Goal: Communication & Community: Answer question/provide support

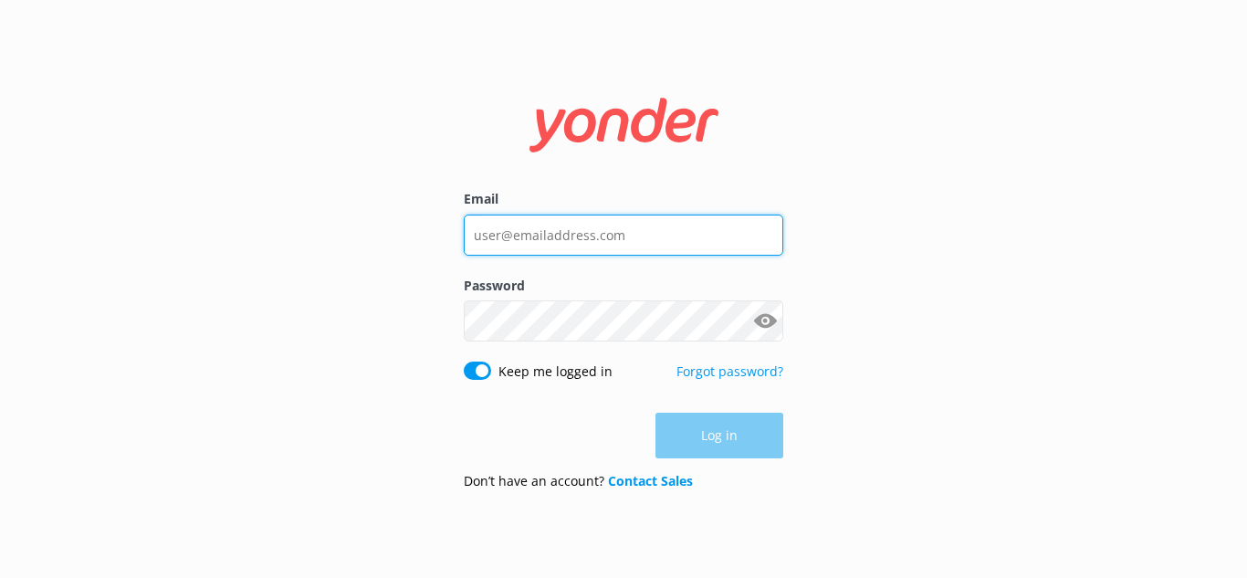
type input "[PERSON_NAME][EMAIL_ADDRESS][DOMAIN_NAME]"
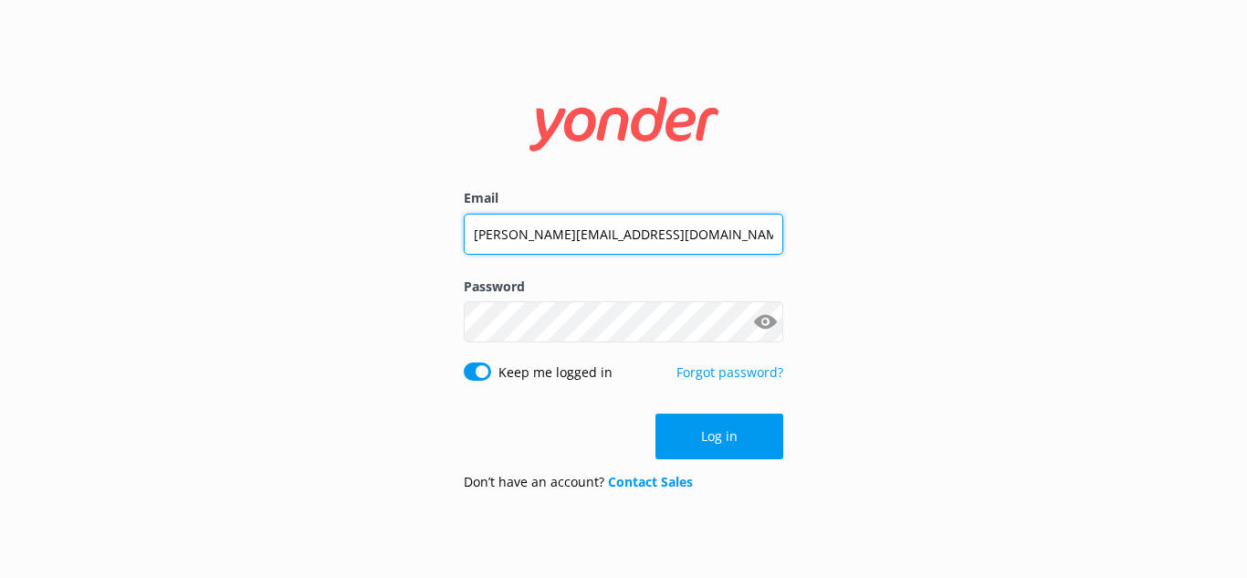
drag, startPoint x: 688, startPoint y: 245, endPoint x: 305, endPoint y: 246, distance: 383.4
click at [305, 246] on div "Email [PERSON_NAME][EMAIL_ADDRESS][DOMAIN_NAME] Password Show password Keep me …" at bounding box center [623, 289] width 1247 height 578
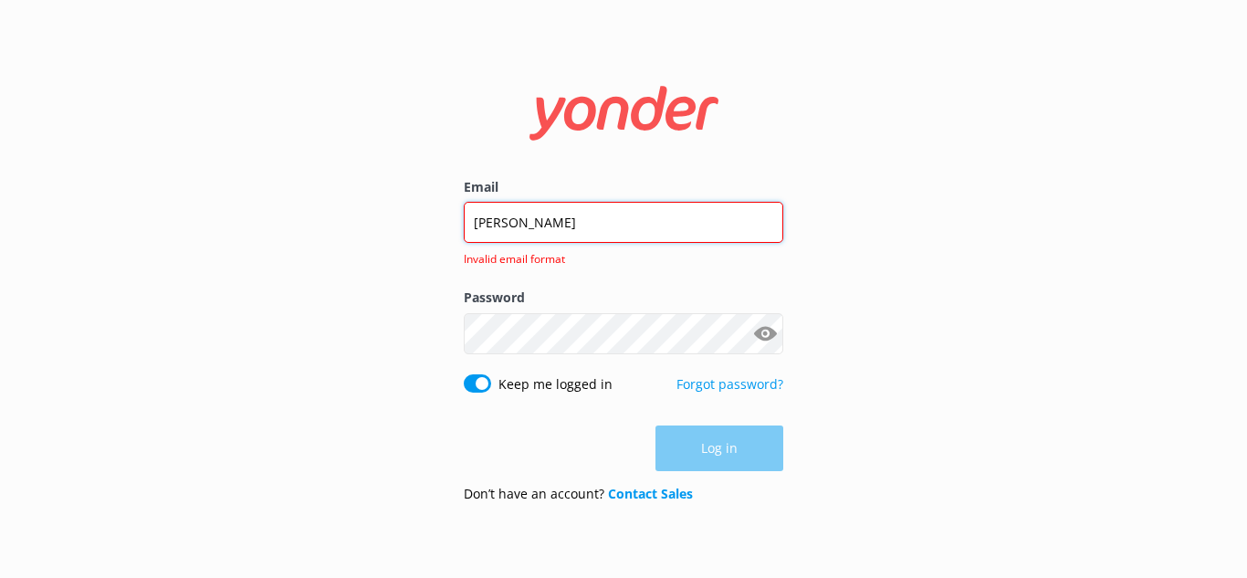
type input "[PERSON_NAME][EMAIL_ADDRESS][DOMAIN_NAME]"
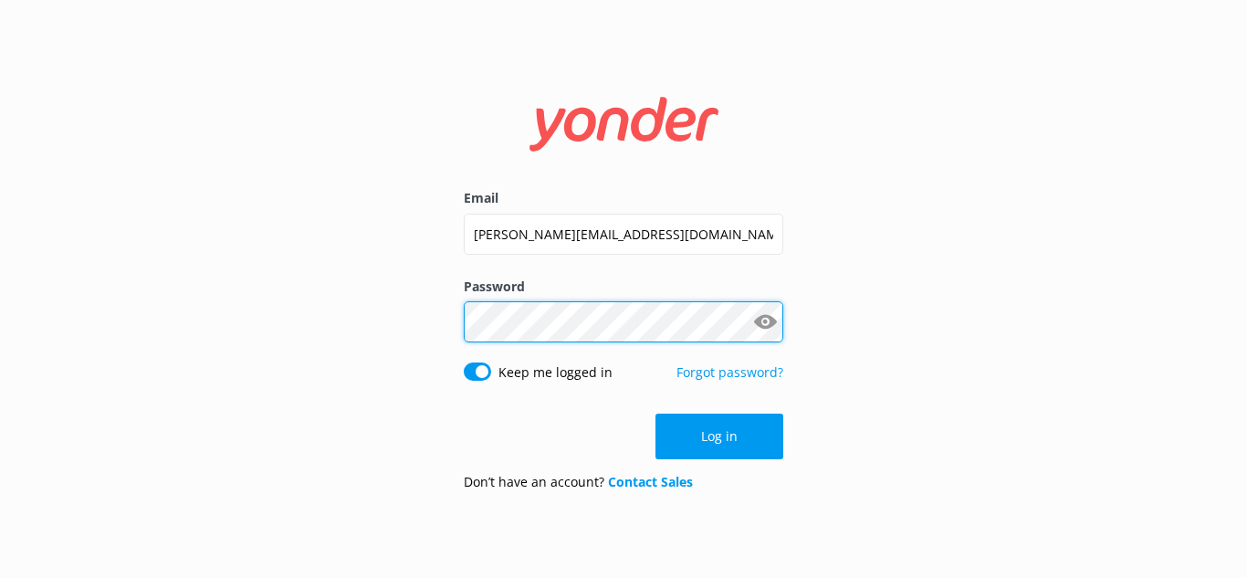
click at [299, 303] on div "Email [PERSON_NAME][EMAIL_ADDRESS][DOMAIN_NAME] Password Show password Keep me …" at bounding box center [623, 289] width 1247 height 578
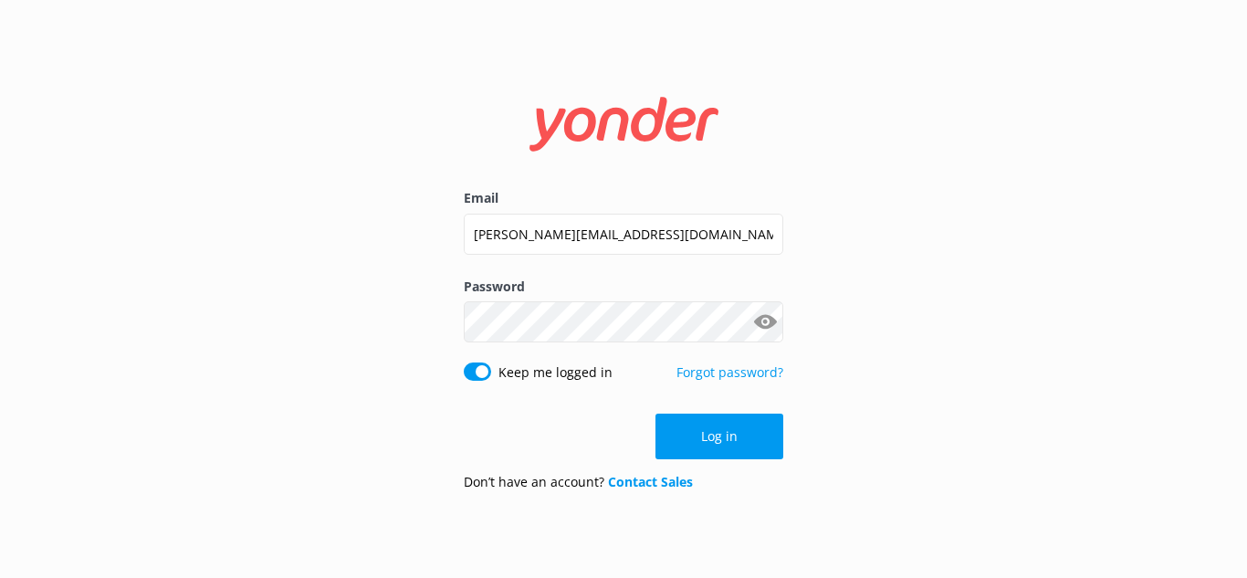
click at [907, 305] on div "Email [PERSON_NAME][EMAIL_ADDRESS][DOMAIN_NAME] Password Show password Keep me …" at bounding box center [623, 289] width 1247 height 578
click at [760, 449] on button "Log in" at bounding box center [719, 437] width 128 height 46
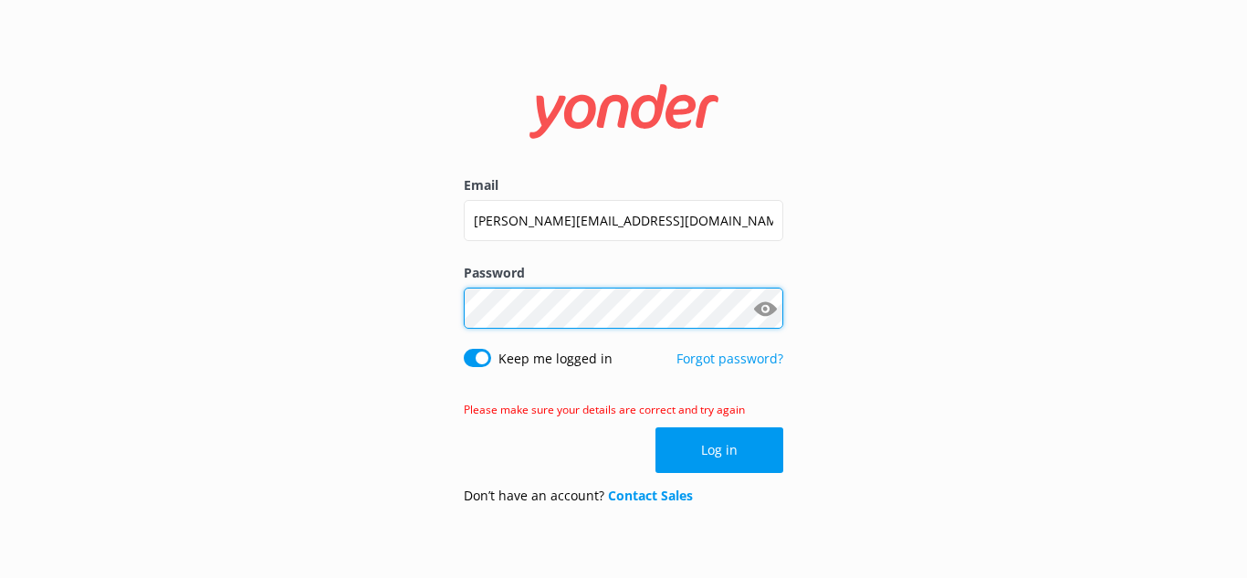
click at [342, 269] on div "Email [PERSON_NAME][EMAIL_ADDRESS][DOMAIN_NAME] Password Show password Keep me …" at bounding box center [623, 289] width 1247 height 578
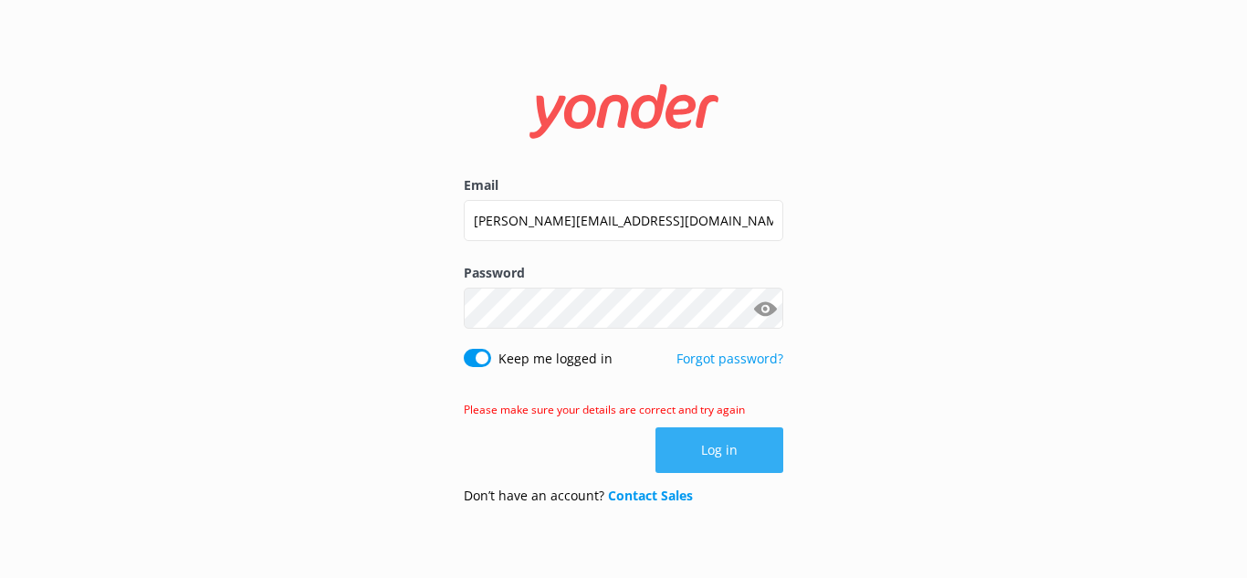
click at [760, 459] on button "Log in" at bounding box center [719, 450] width 128 height 46
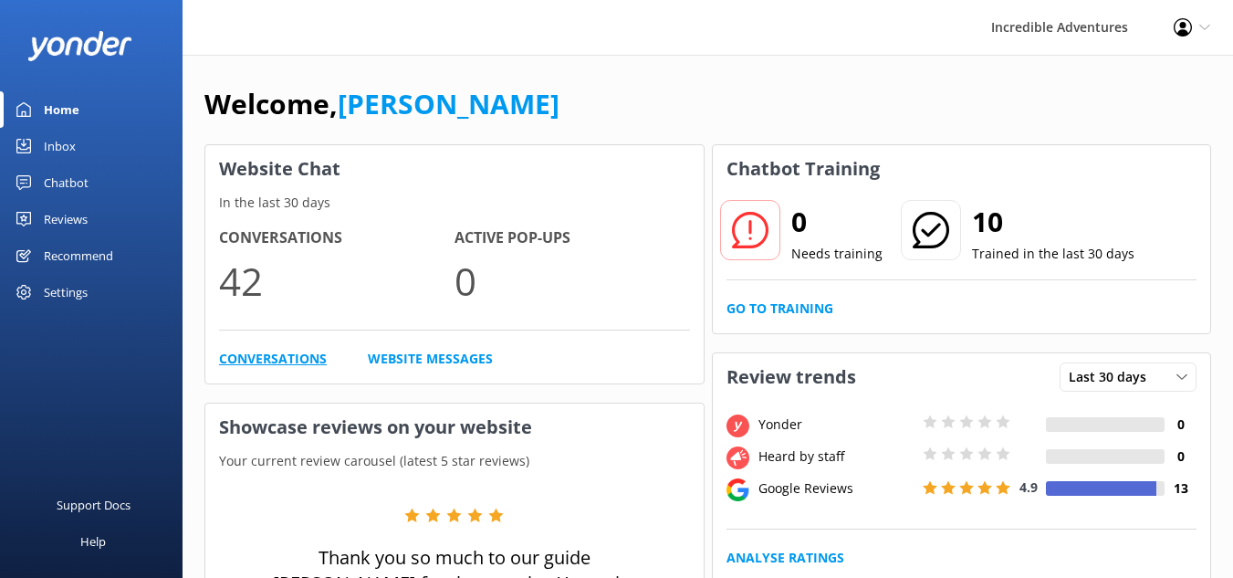
click at [279, 364] on link "Conversations" at bounding box center [273, 359] width 108 height 20
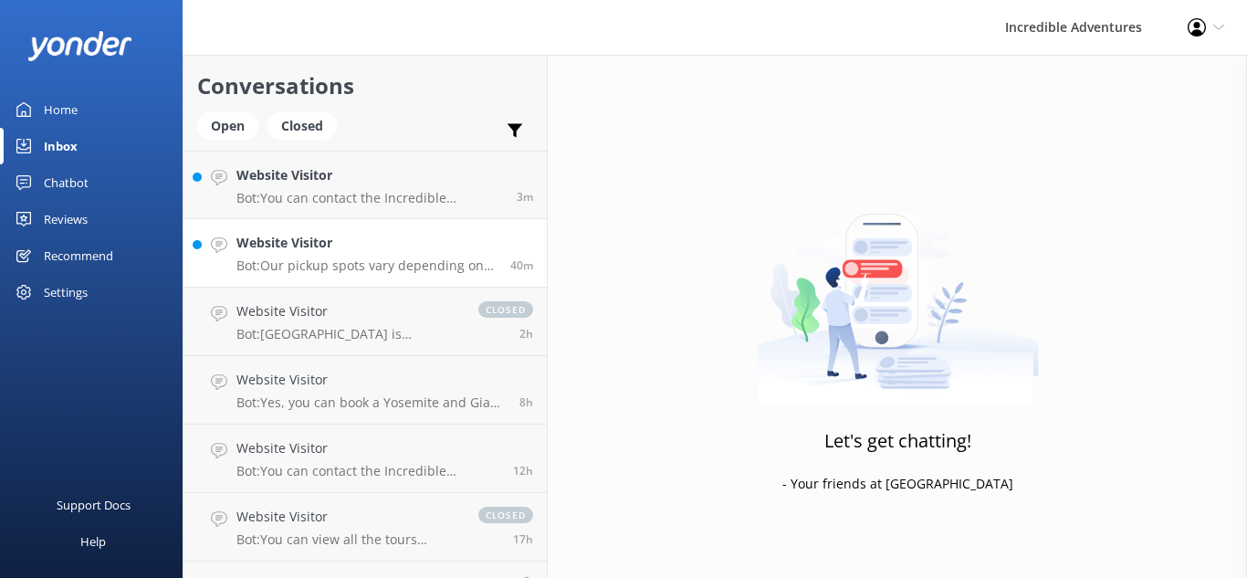
click at [412, 247] on h4 "Website Visitor" at bounding box center [366, 243] width 260 height 20
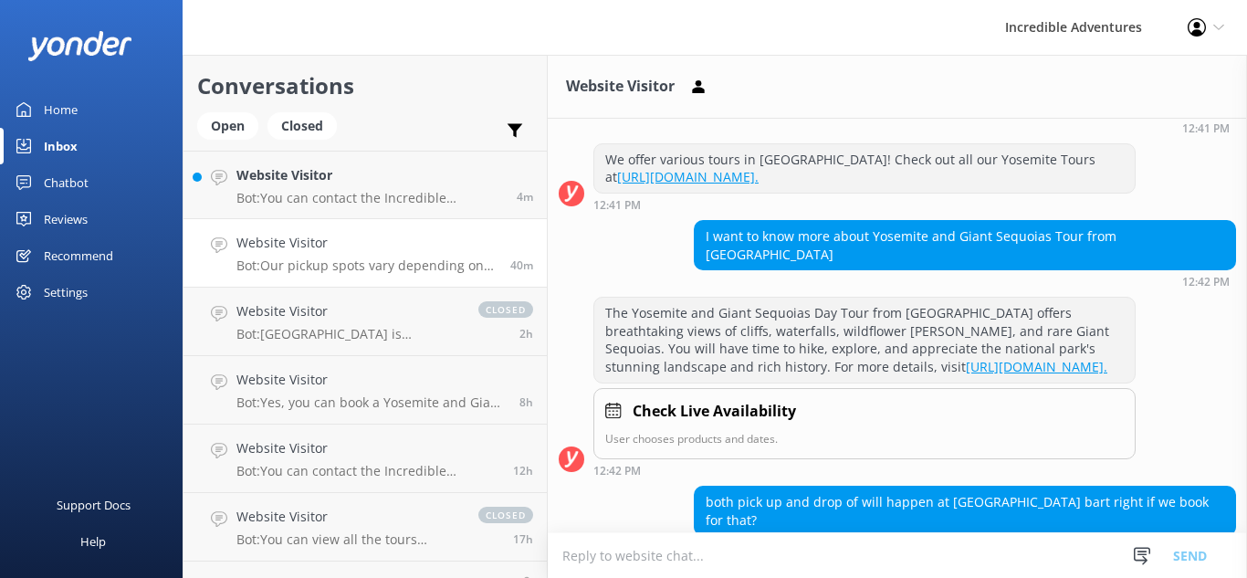
scroll to position [406, 0]
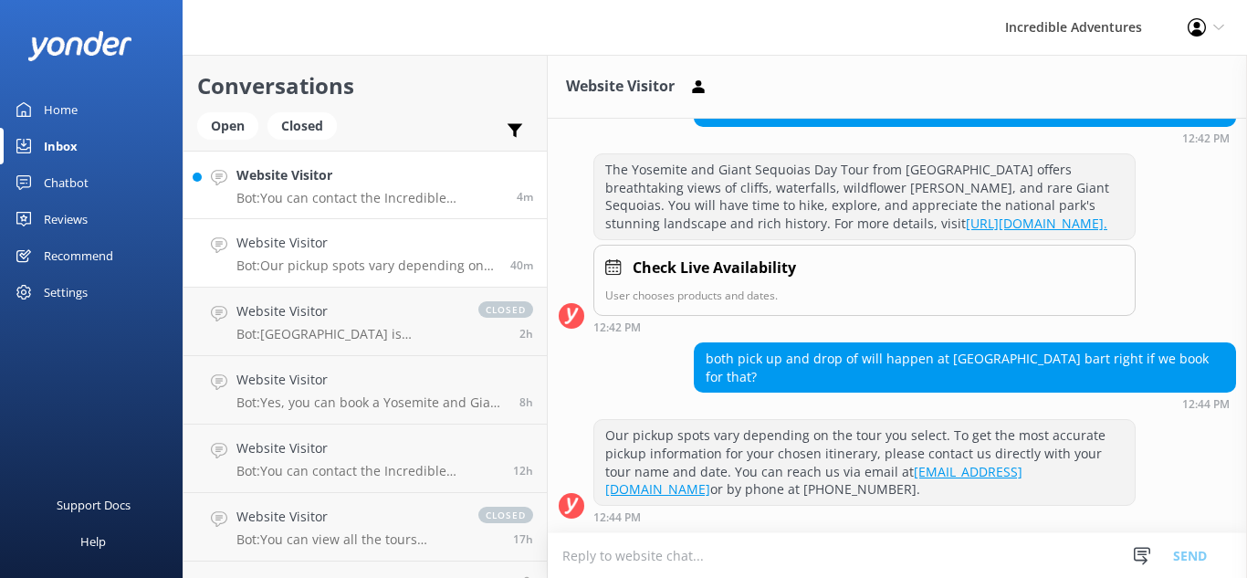
click at [314, 179] on h4 "Website Visitor" at bounding box center [369, 175] width 267 height 20
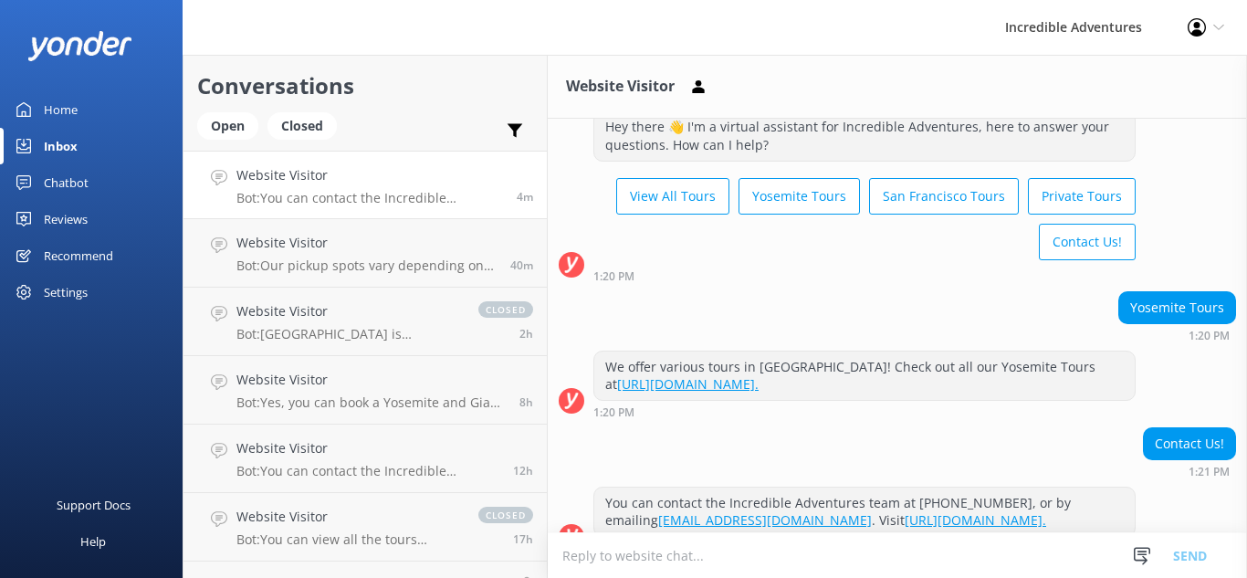
scroll to position [87, 0]
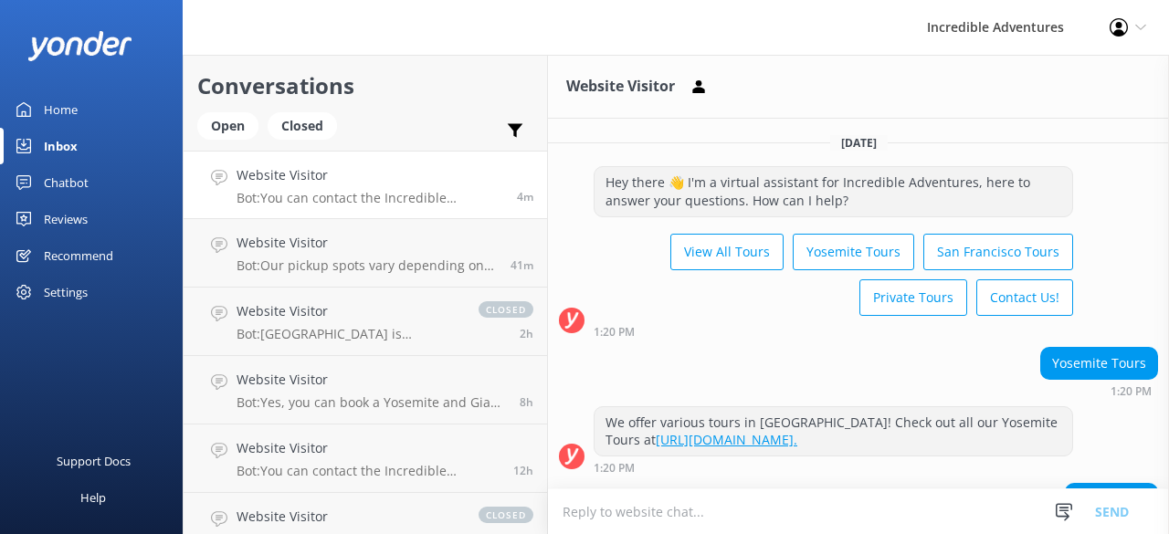
scroll to position [144, 0]
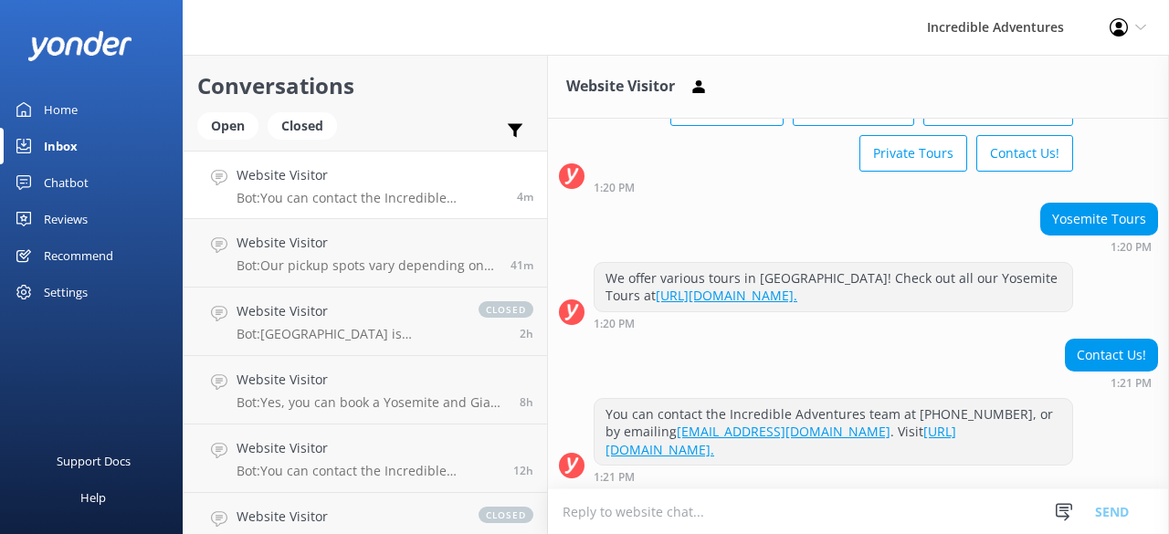
click at [651, 514] on textarea at bounding box center [858, 511] width 621 height 45
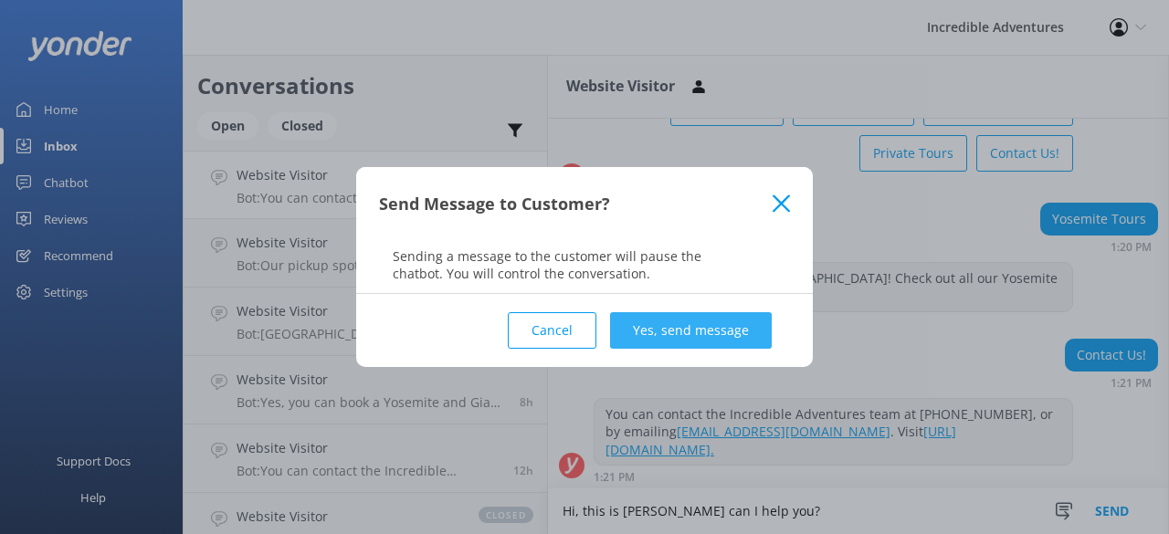
type textarea "Hi, this is [PERSON_NAME] can I help you?"
click at [738, 333] on button "Yes, send message" at bounding box center [691, 330] width 162 height 37
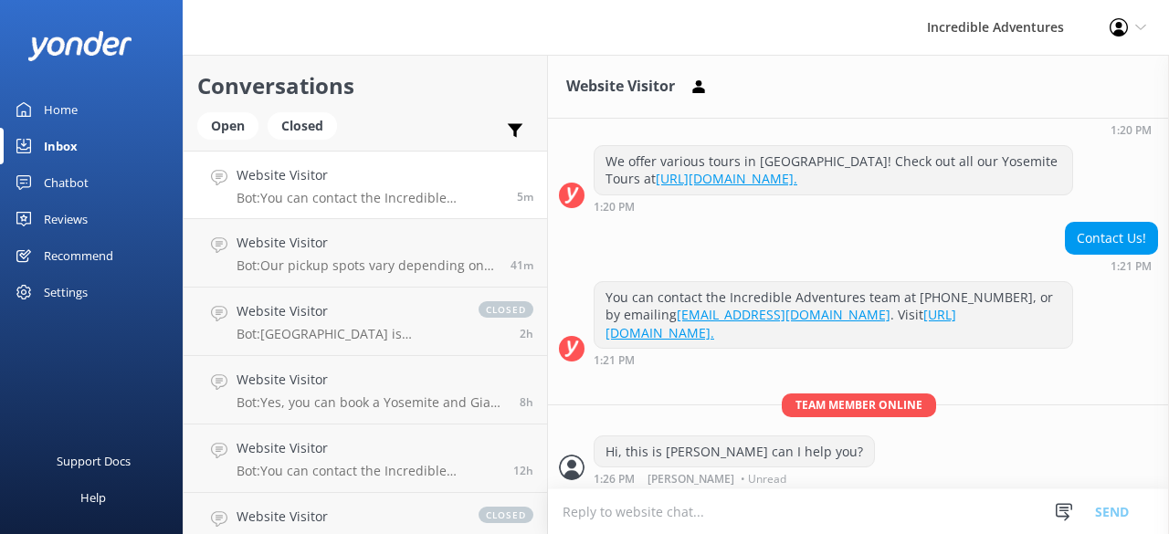
scroll to position [262, 0]
click at [401, 266] on p "Bot: Our pickup spots vary depending on the tour you select. To get the most ac…" at bounding box center [366, 265] width 260 height 16
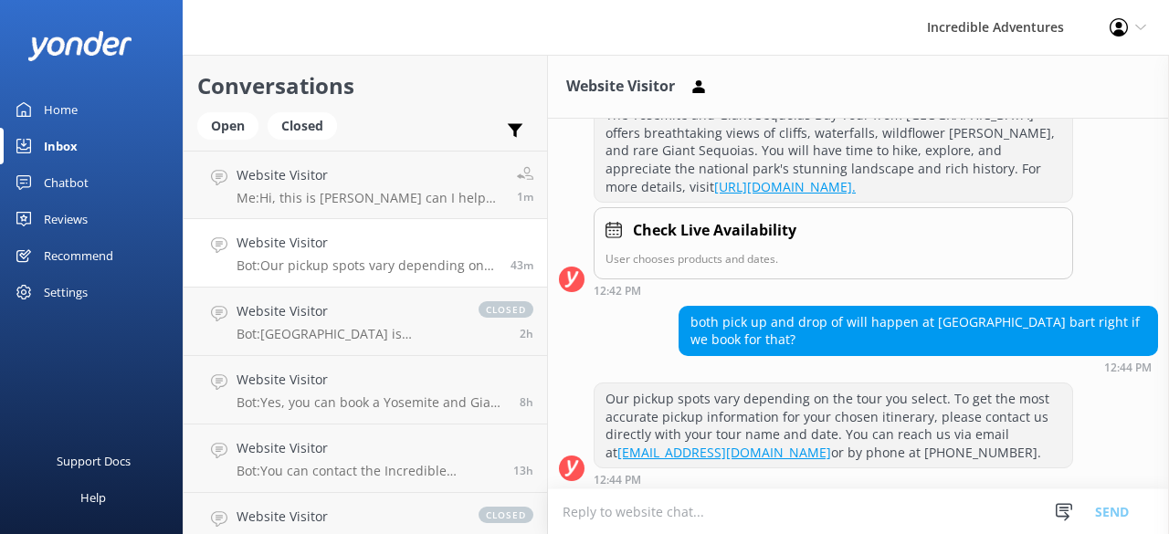
scroll to position [480, 0]
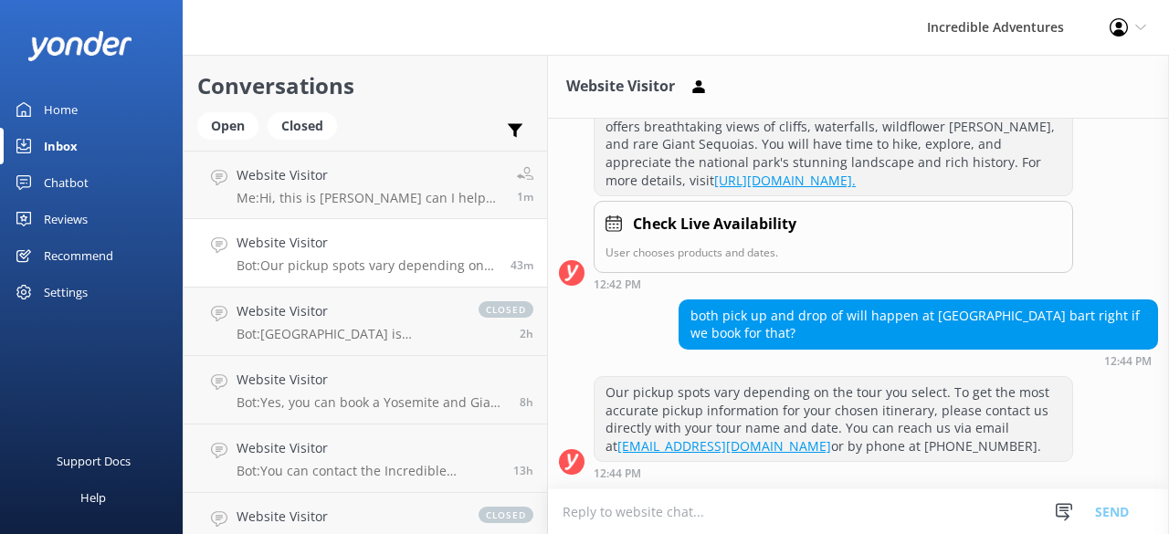
click at [360, 247] on h4 "Website Visitor" at bounding box center [366, 243] width 260 height 20
click at [445, 203] on link "Website Visitor Me: Hi, this is Laura can I help you? 1m" at bounding box center [364, 185] width 363 height 68
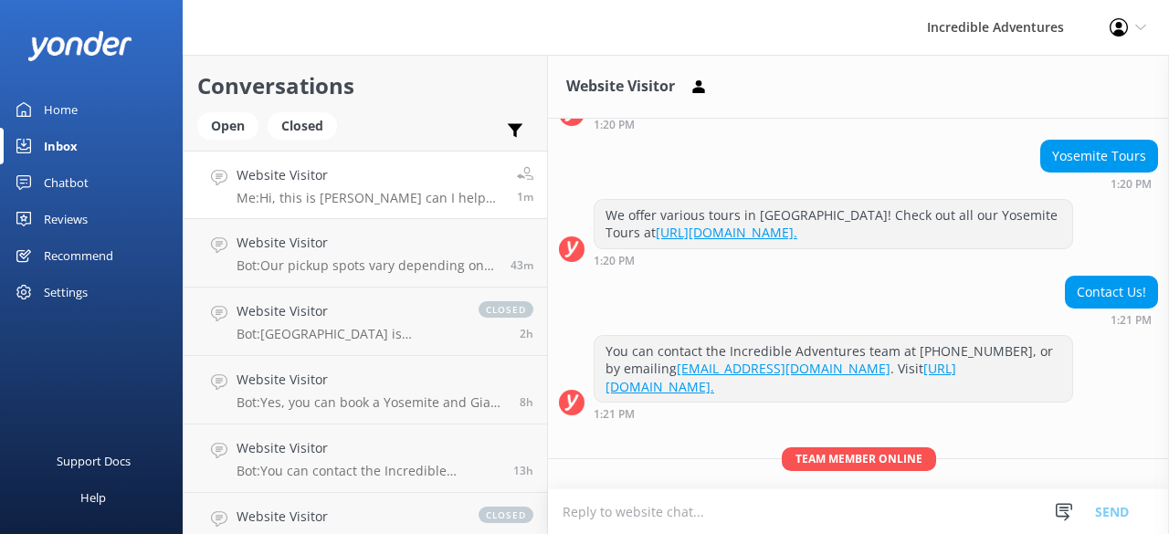
scroll to position [262, 0]
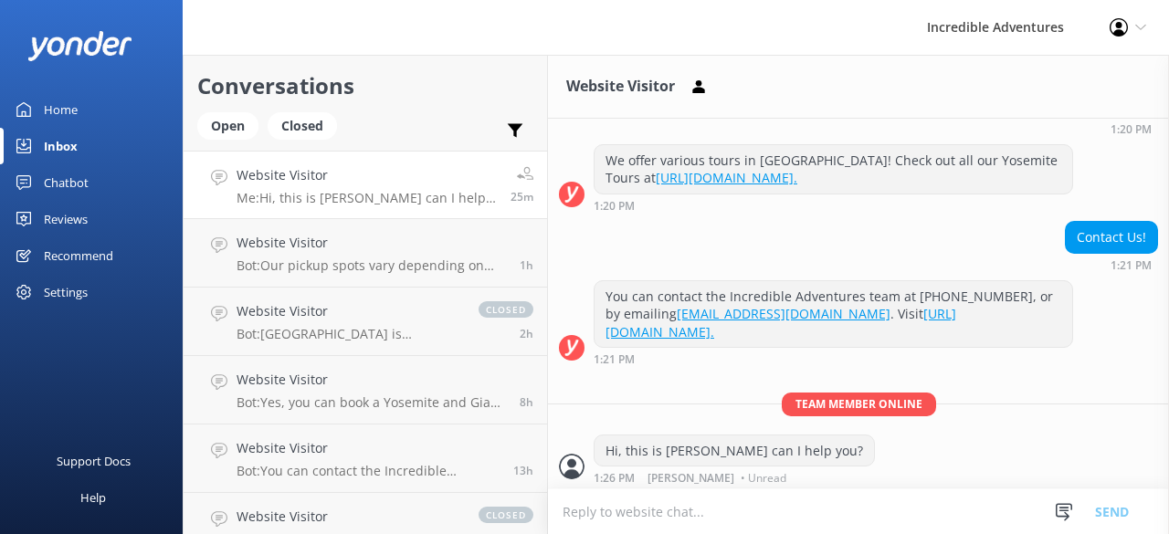
click at [1147, 19] on div "Profile Settings Logout" at bounding box center [1127, 27] width 82 height 55
click at [1069, 123] on link "Logout" at bounding box center [1078, 125] width 183 height 46
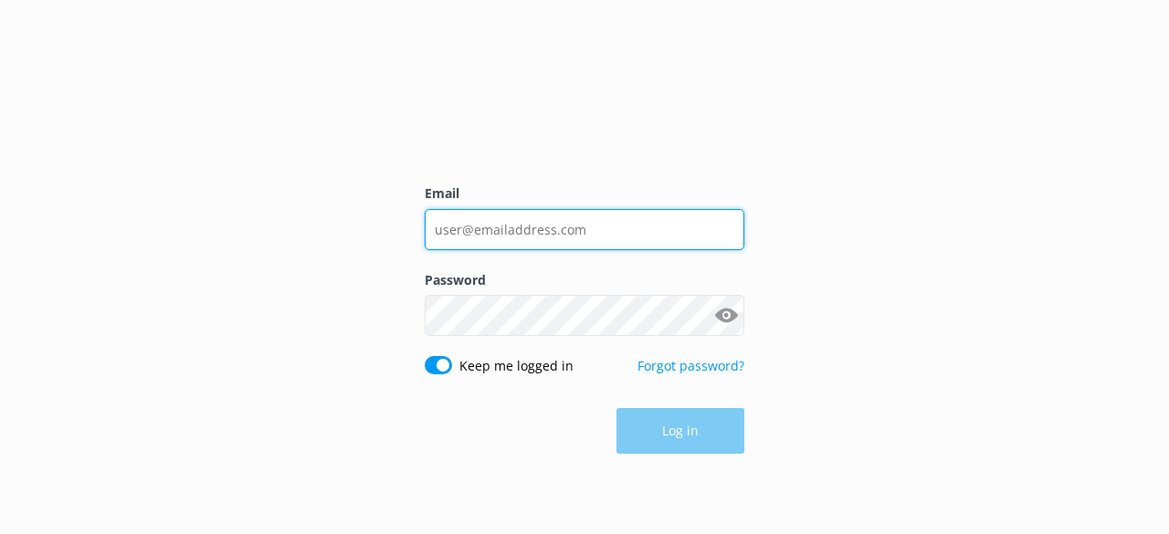
type input "[PERSON_NAME][EMAIL_ADDRESS][DOMAIN_NAME]"
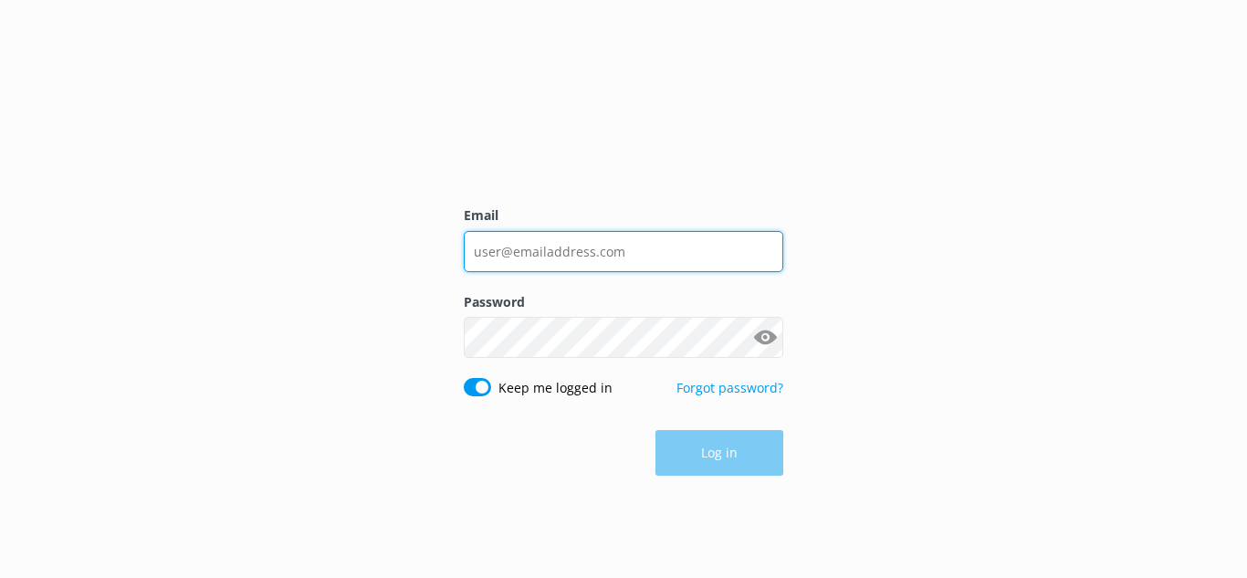
type input "[PERSON_NAME][EMAIL_ADDRESS][DOMAIN_NAME]"
